Goal: Browse casually

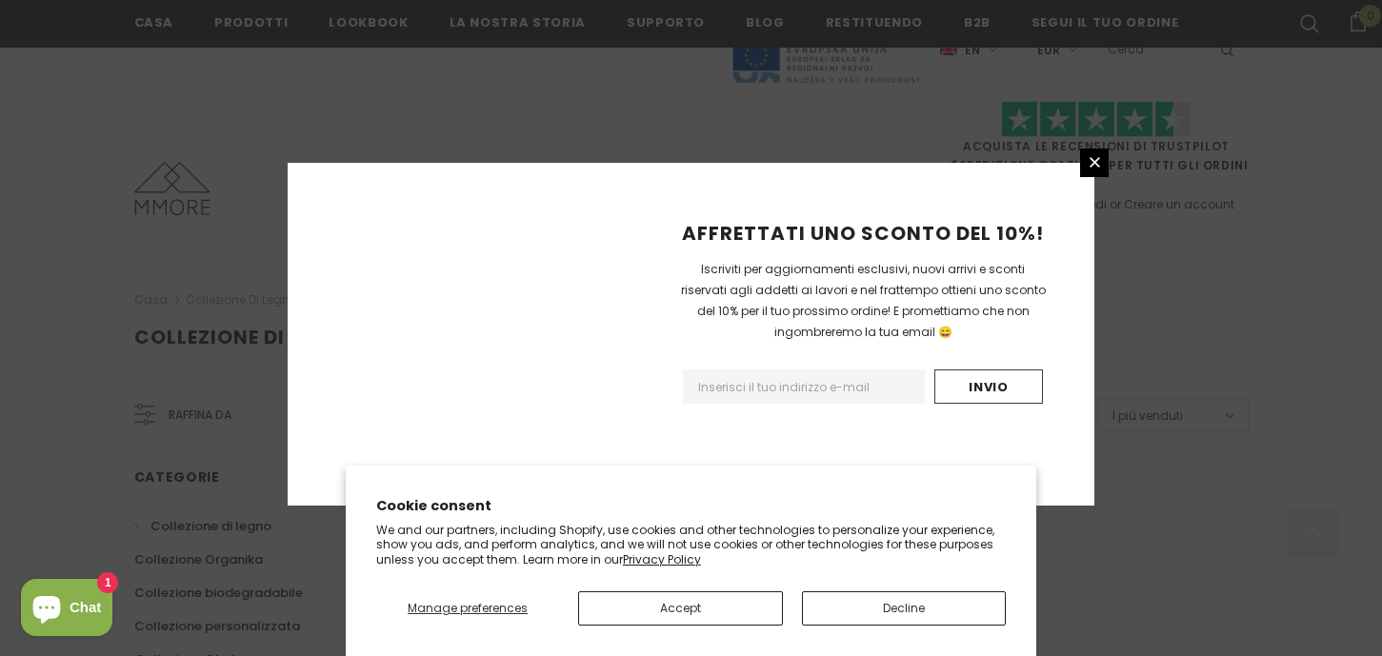
scroll to position [1296, 0]
